Goal: Task Accomplishment & Management: Complete application form

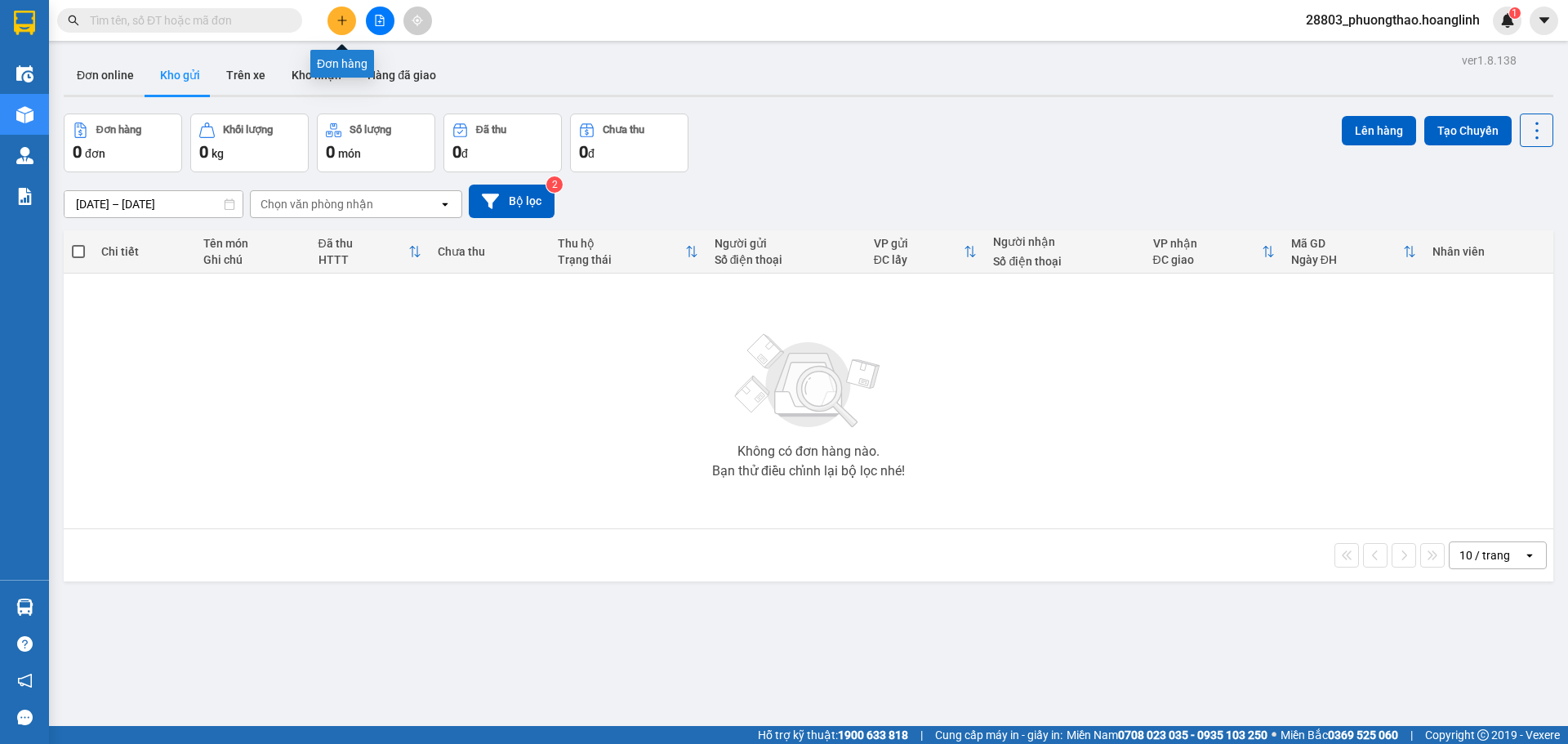
click at [343, 17] on icon "plus" at bounding box center [342, 21] width 12 height 12
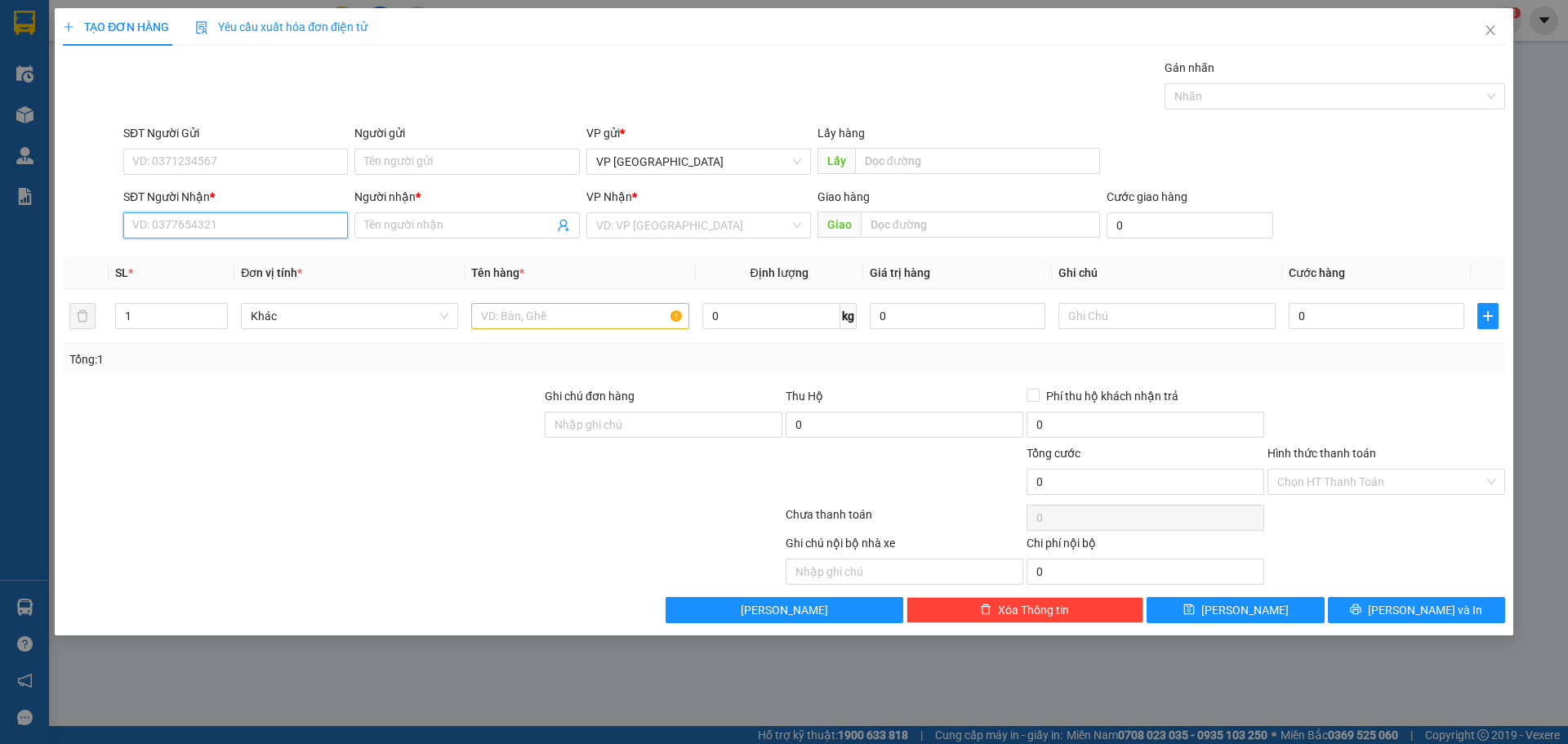
click at [196, 225] on input "SĐT Người Nhận *" at bounding box center [235, 226] width 225 height 27
type input "0763113666"
click at [426, 221] on input "Người nhận *" at bounding box center [459, 226] width 189 height 18
click at [259, 231] on input "0763113666" at bounding box center [235, 226] width 225 height 27
click at [266, 269] on div "0763113666 - MINH" at bounding box center [235, 259] width 225 height 27
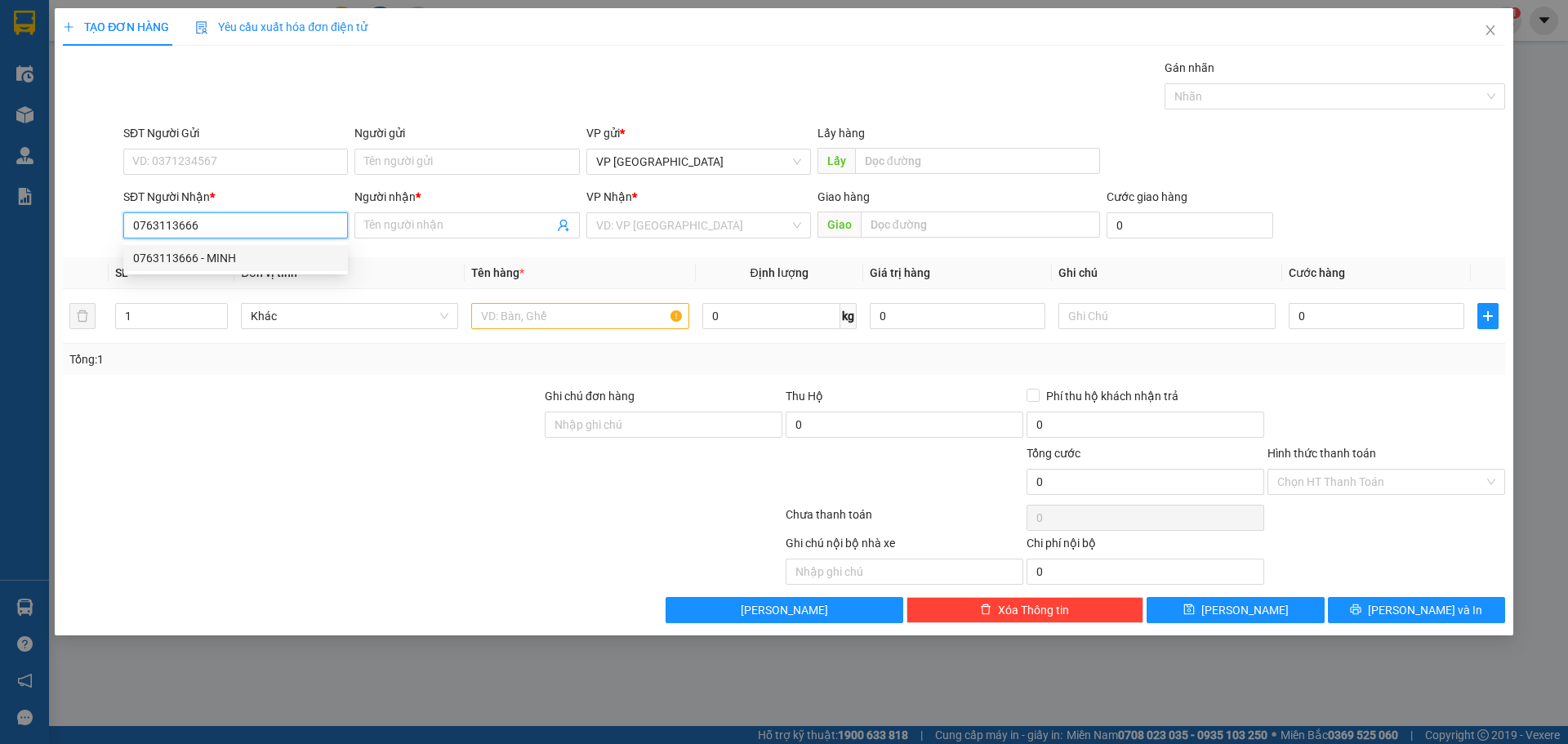
type input "MINH"
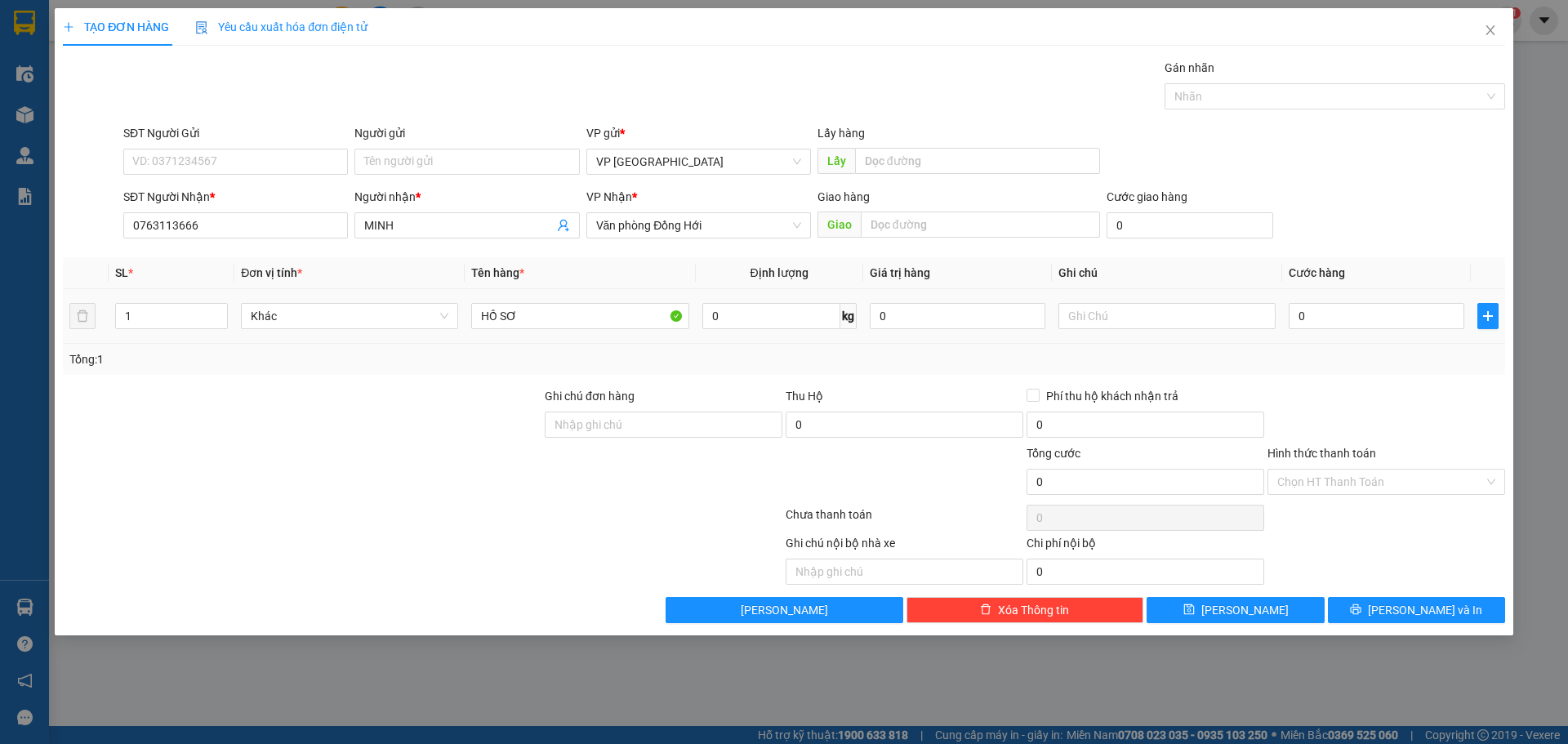
drag, startPoint x: 75, startPoint y: 343, endPoint x: 58, endPoint y: 349, distance: 18.0
click at [59, 348] on div "TẠO ĐƠN HÀNG Yêu cầu xuất hóa đơn điện tử Transit Pickup Surcharge Ids Transit …" at bounding box center [784, 322] width 1459 height 627
drag, startPoint x: 566, startPoint y: 314, endPoint x: 354, endPoint y: 338, distance: 213.4
click at [354, 338] on tr "1 Khác HỒ SƠ 0 kg 0 0" at bounding box center [784, 317] width 1443 height 55
click at [81, 314] on tr "1 Khác HỒ SƠ 0 kg 0 0" at bounding box center [784, 317] width 1443 height 55
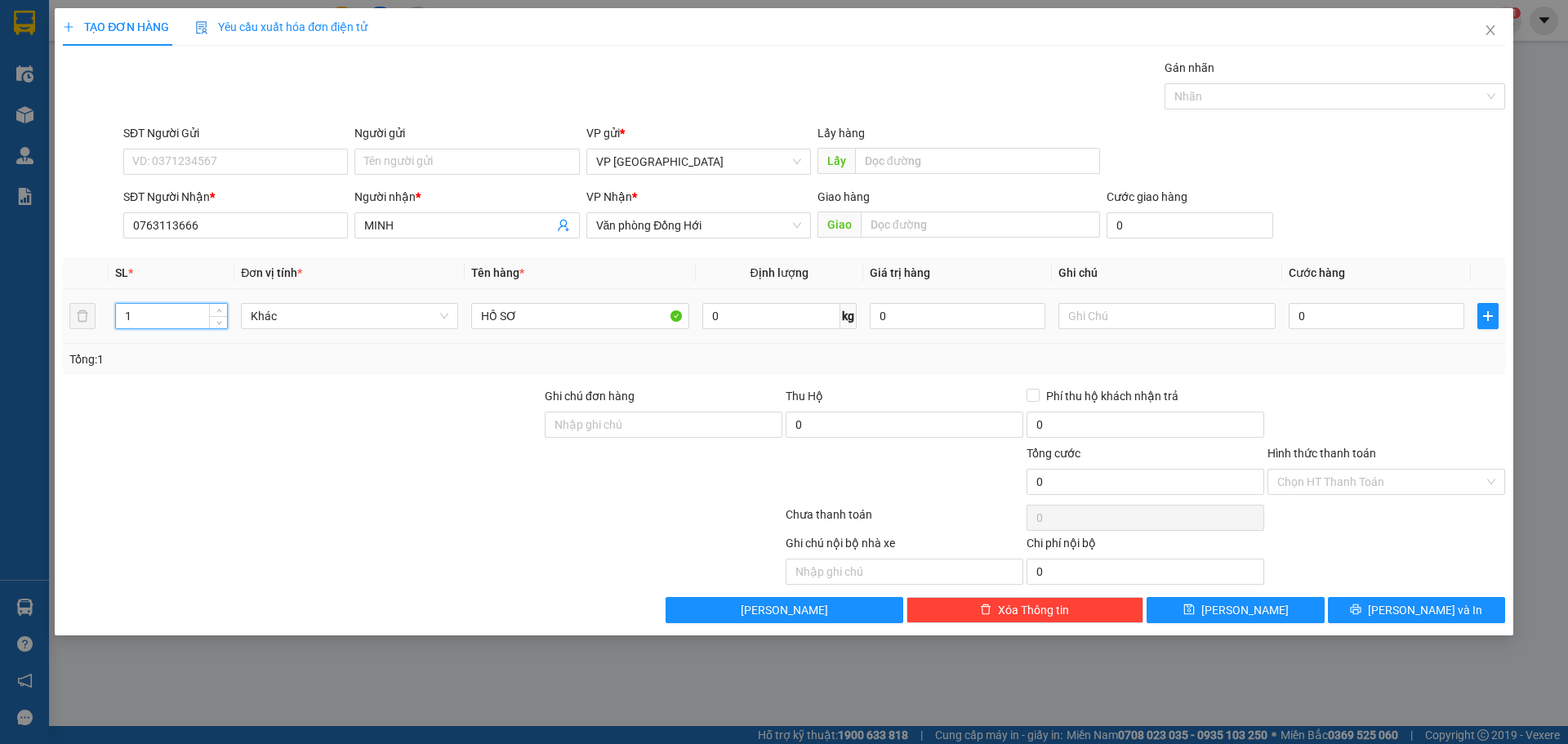
click at [87, 312] on tr "1 Khác HỒ SƠ 0 kg 0 0" at bounding box center [784, 317] width 1443 height 55
type input "2"
drag, startPoint x: 595, startPoint y: 309, endPoint x: 340, endPoint y: 362, distance: 260.4
click at [340, 362] on div "SL * Đơn vị tính * Tên hàng * Định lượng Giá trị hàng Ghi chú Cước hàng 2 Khác …" at bounding box center [784, 316] width 1443 height 118
type input "valy"
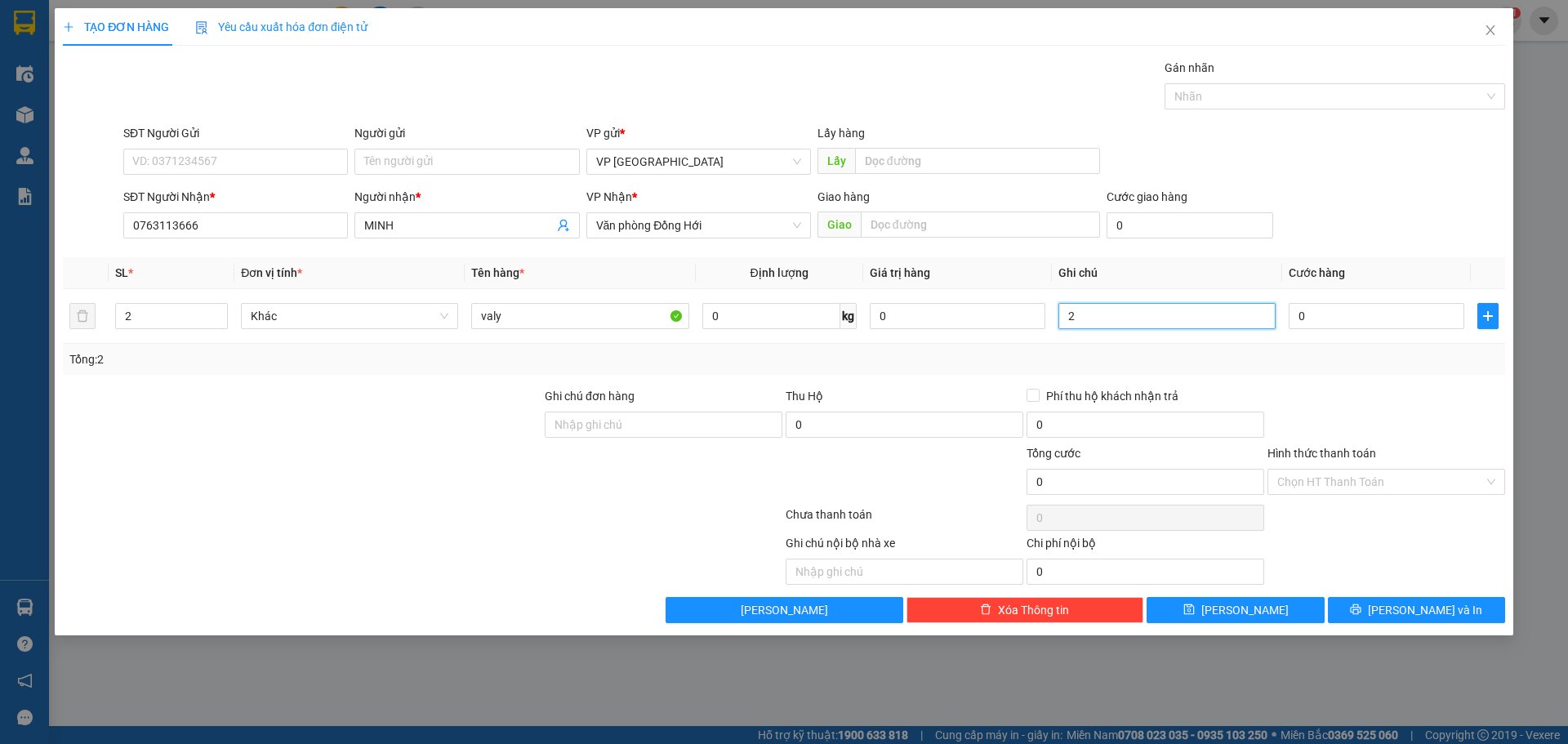
type input "2"
type input "0"
click at [1104, 317] on input "2" at bounding box center [1168, 316] width 217 height 27
type input "2C"
type input "1"
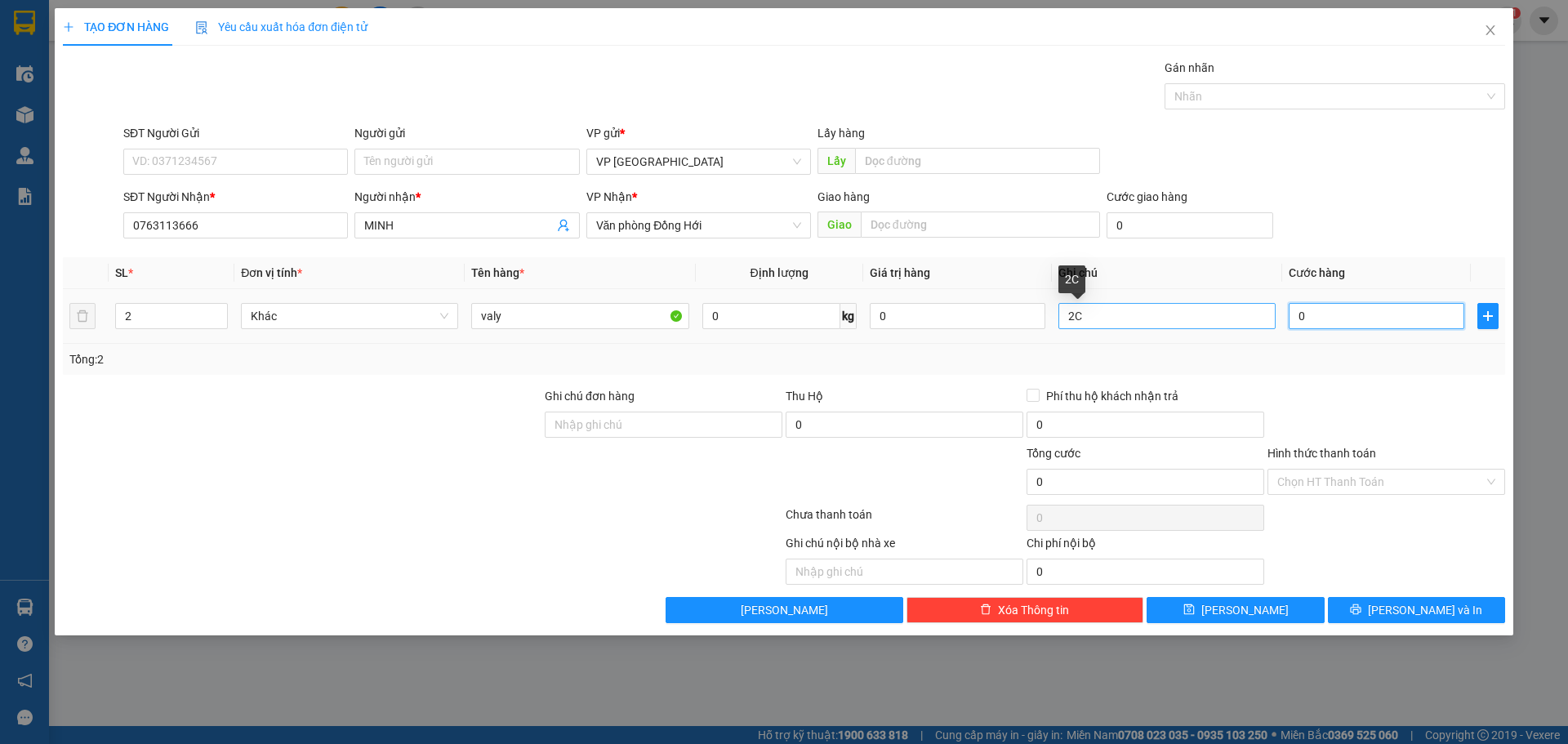
type input "1"
type input "15"
type input "150"
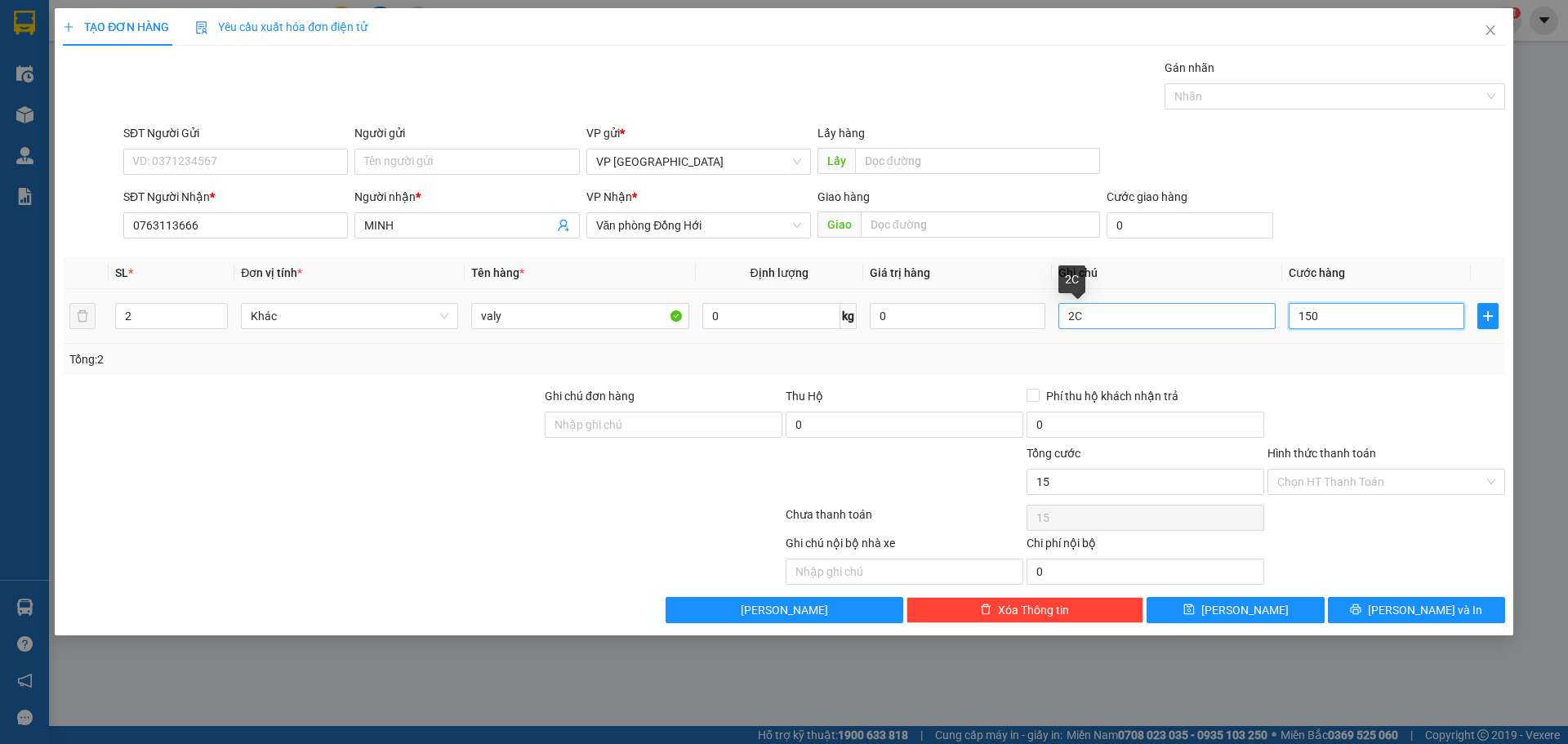
type input "150"
type input "150.000"
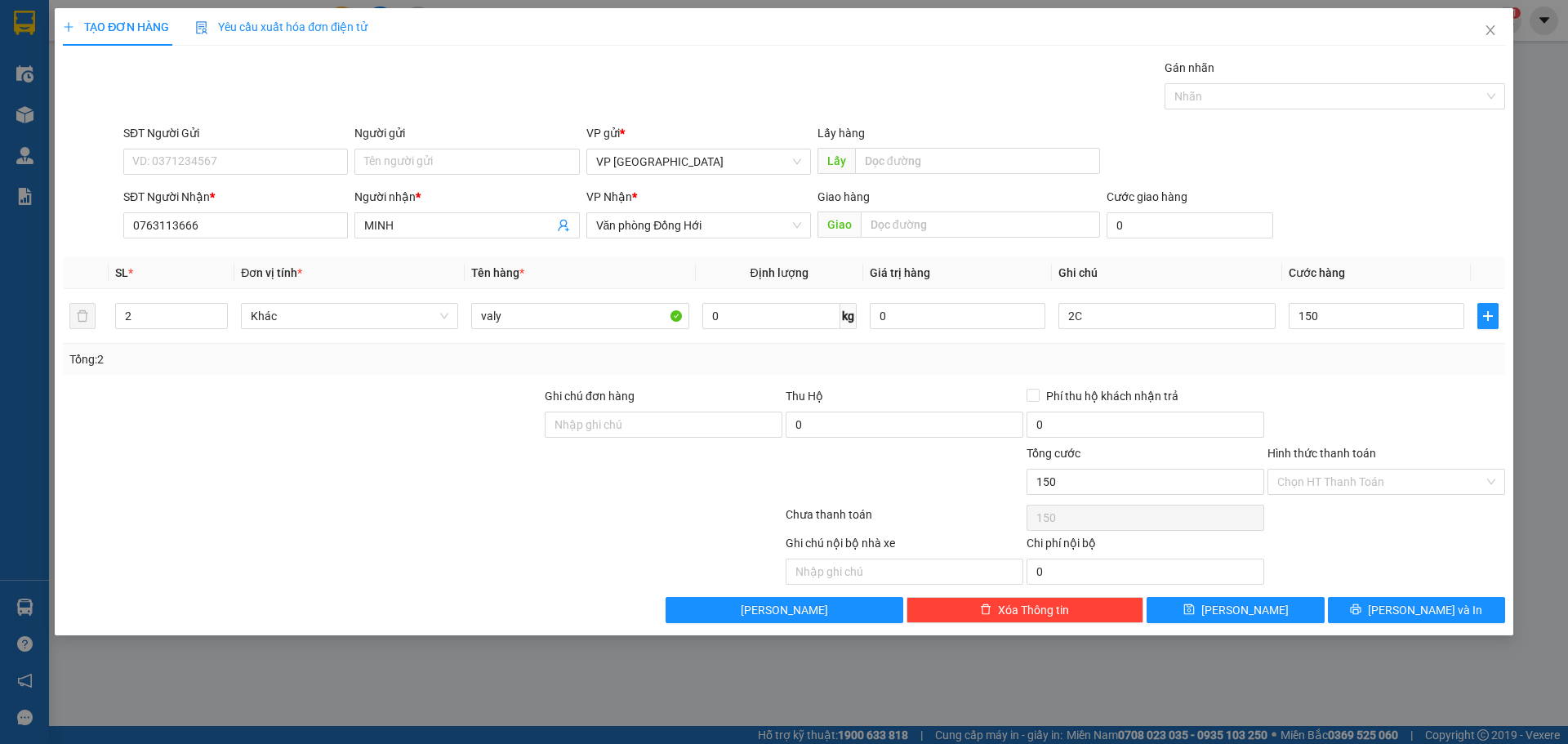
type input "150.000"
click at [1371, 197] on div "SĐT Người Nhận * 0763113666 Người nhận * MINH VP Nhận * Văn phòng Đồng Hới Giao…" at bounding box center [814, 216] width 1389 height 57
drag, startPoint x: 522, startPoint y: 319, endPoint x: 404, endPoint y: 343, distance: 120.4
click at [404, 343] on tr "2 Khác valy 0 kg 0 2C 150.000" at bounding box center [784, 317] width 1443 height 55
type input "C"
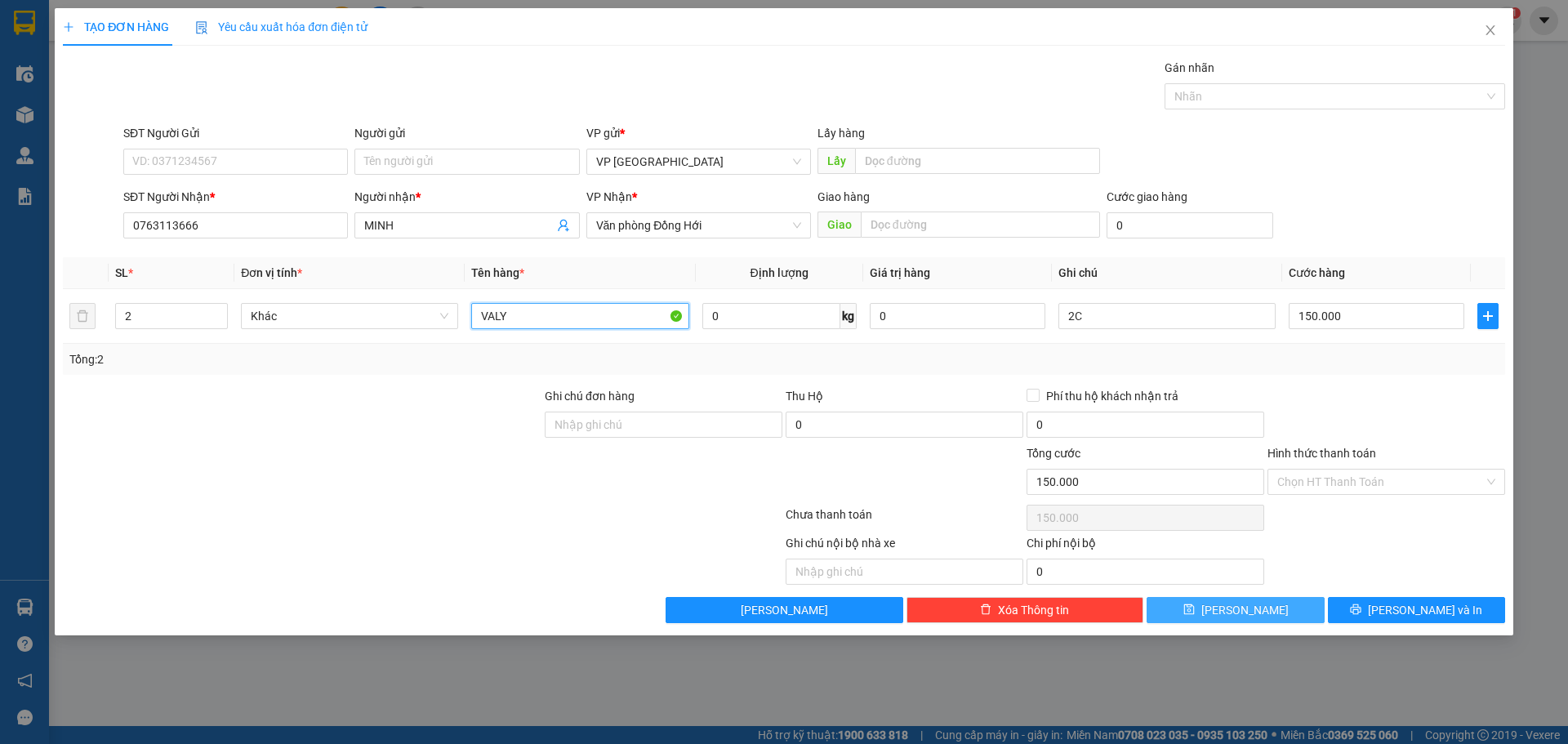
type input "VALY"
click at [1245, 619] on span "[PERSON_NAME]" at bounding box center [1245, 610] width 87 height 18
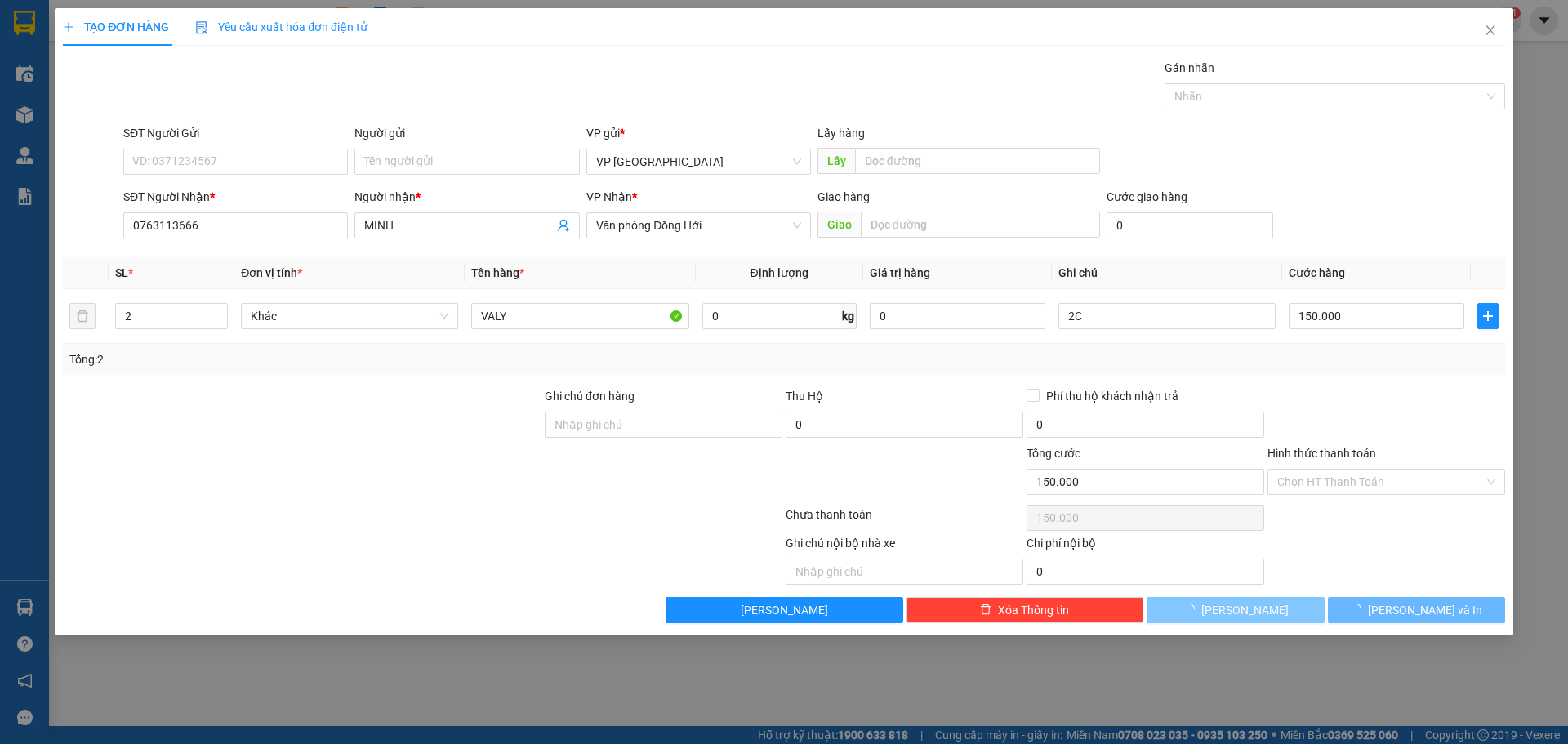
type input "0"
